Goal: Use online tool/utility: Use online tool/utility

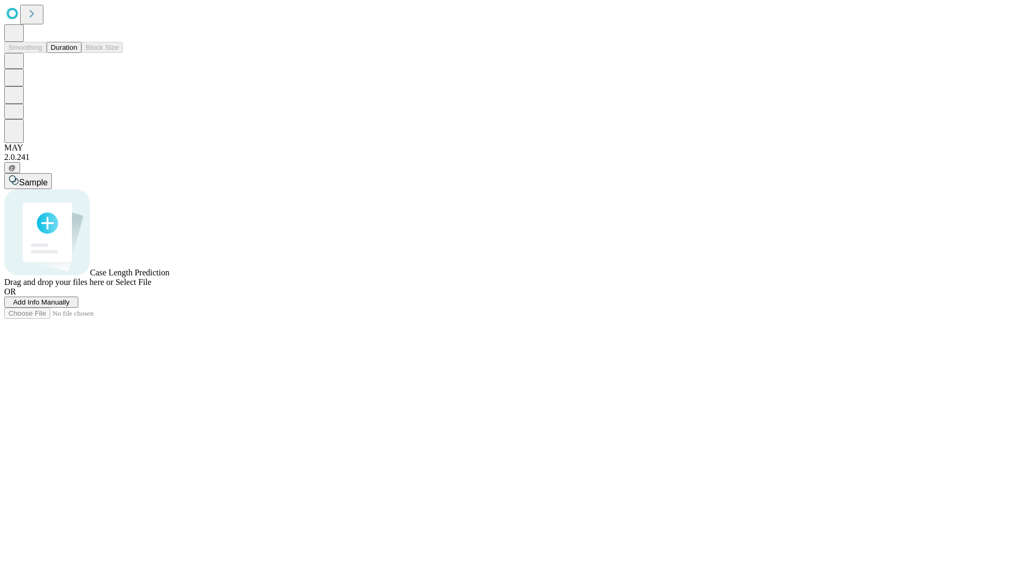
click at [151, 286] on span "Select File" at bounding box center [133, 281] width 36 height 9
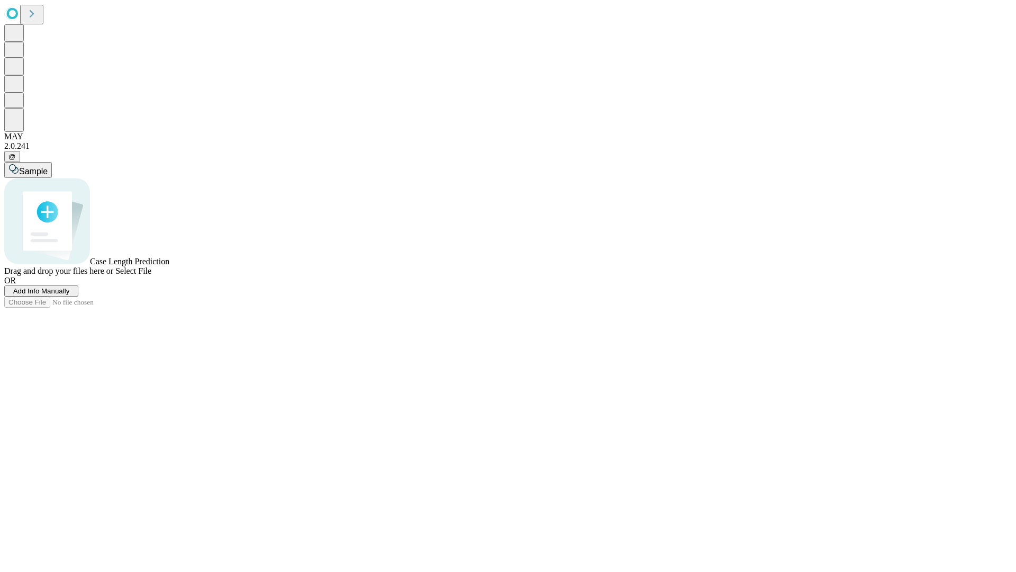
click at [151, 275] on span "Select File" at bounding box center [133, 270] width 36 height 9
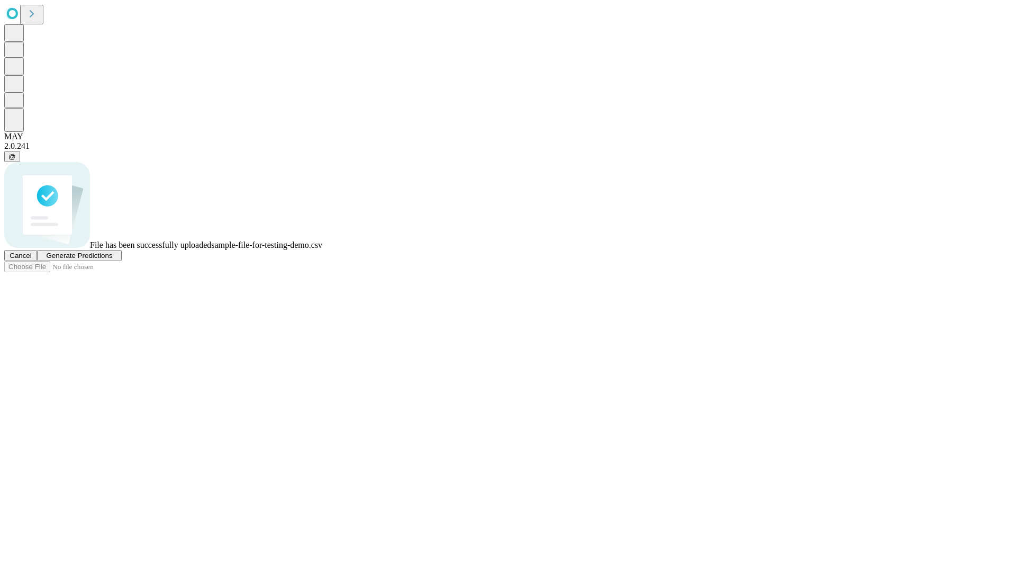
click at [112, 259] on span "Generate Predictions" at bounding box center [79, 255] width 66 height 8
